Goal: Find specific page/section: Find specific page/section

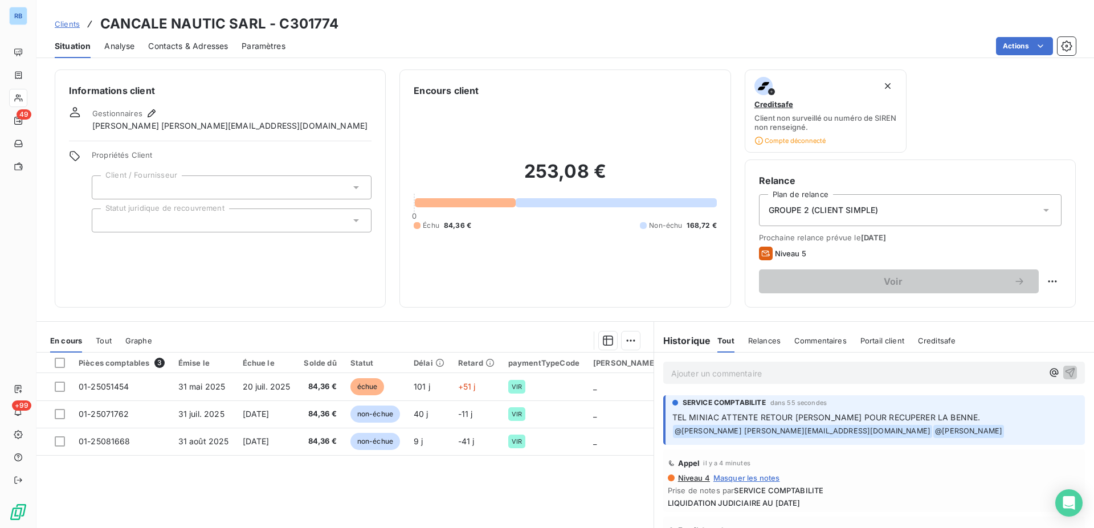
scroll to position [78, 0]
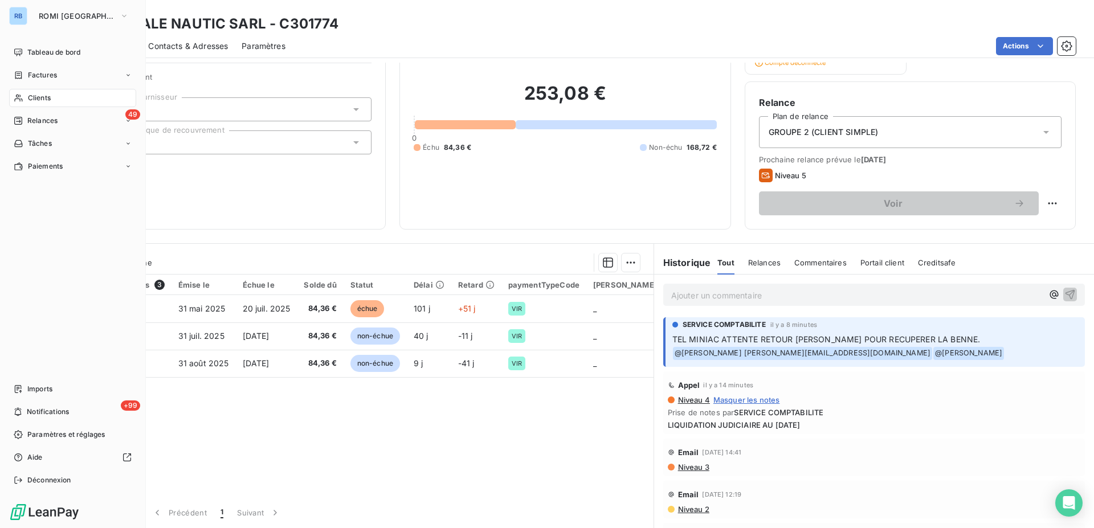
click at [49, 101] on span "Clients" at bounding box center [39, 98] width 23 height 10
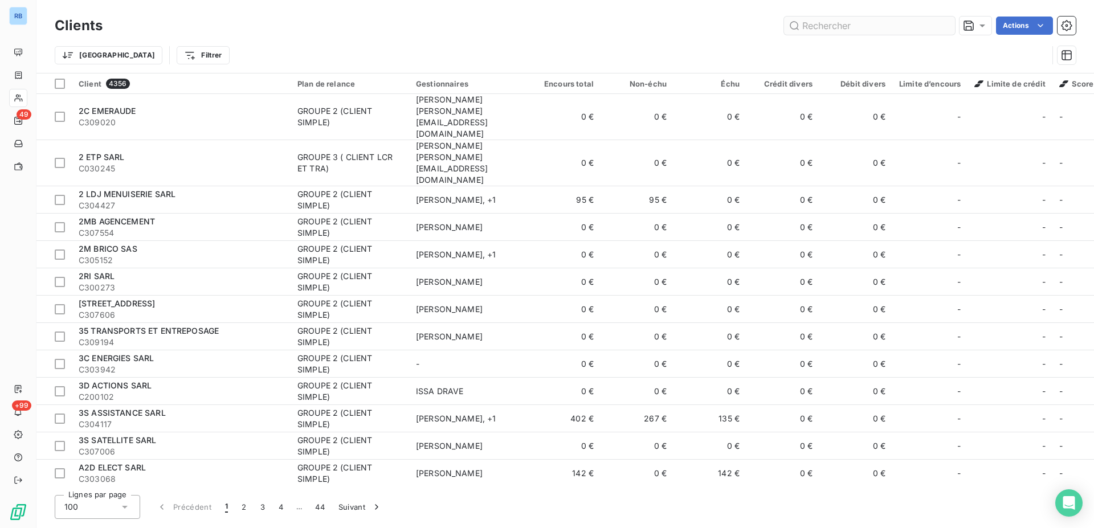
click at [817, 30] on input "text" at bounding box center [869, 26] width 171 height 18
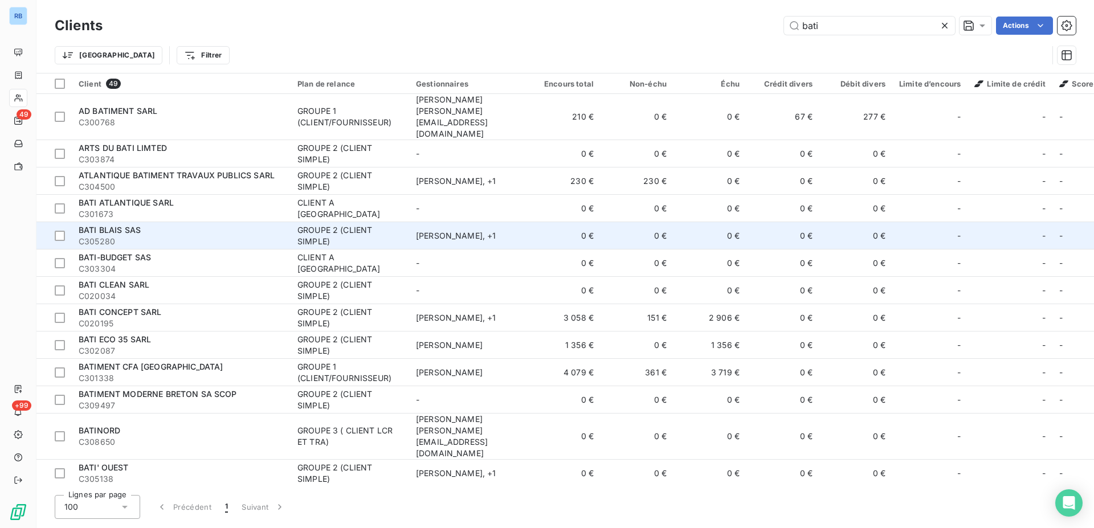
type input "bati"
click at [409, 222] on td "[PERSON_NAME] , + 1" at bounding box center [468, 235] width 118 height 27
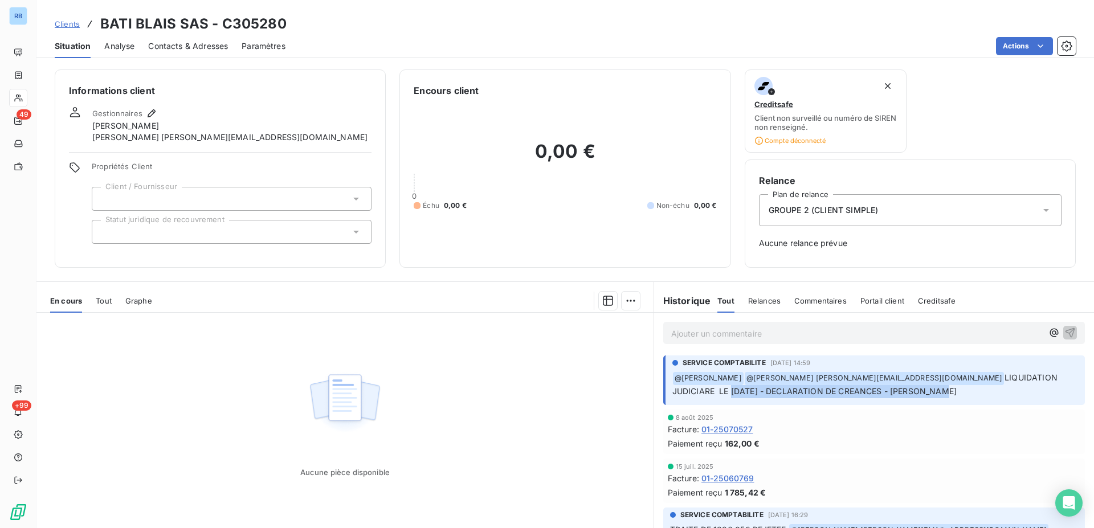
drag, startPoint x: 905, startPoint y: 392, endPoint x: 663, endPoint y: 392, distance: 242.1
click at [663, 392] on div "SERVICE COMPTABILITE [DATE] 14:59 ﻿ @ [PERSON_NAME] ﻿ @ [PERSON_NAME] [PERSON_N…" at bounding box center [874, 380] width 422 height 50
click at [253, 42] on span "Paramètres" at bounding box center [264, 45] width 44 height 11
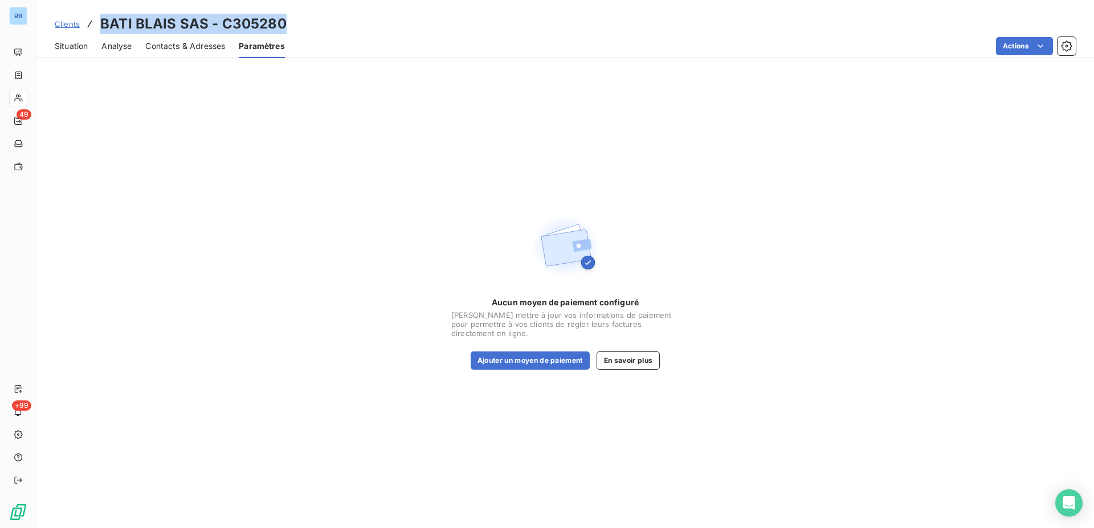
drag, startPoint x: 288, startPoint y: 22, endPoint x: 103, endPoint y: 17, distance: 184.6
click at [103, 17] on div "Clients BATI BLAIS SAS - C305280" at bounding box center [564, 24] width 1057 height 21
copy h3 "BATI BLAIS SAS - C305280"
